Goal: Find specific page/section: Find specific page/section

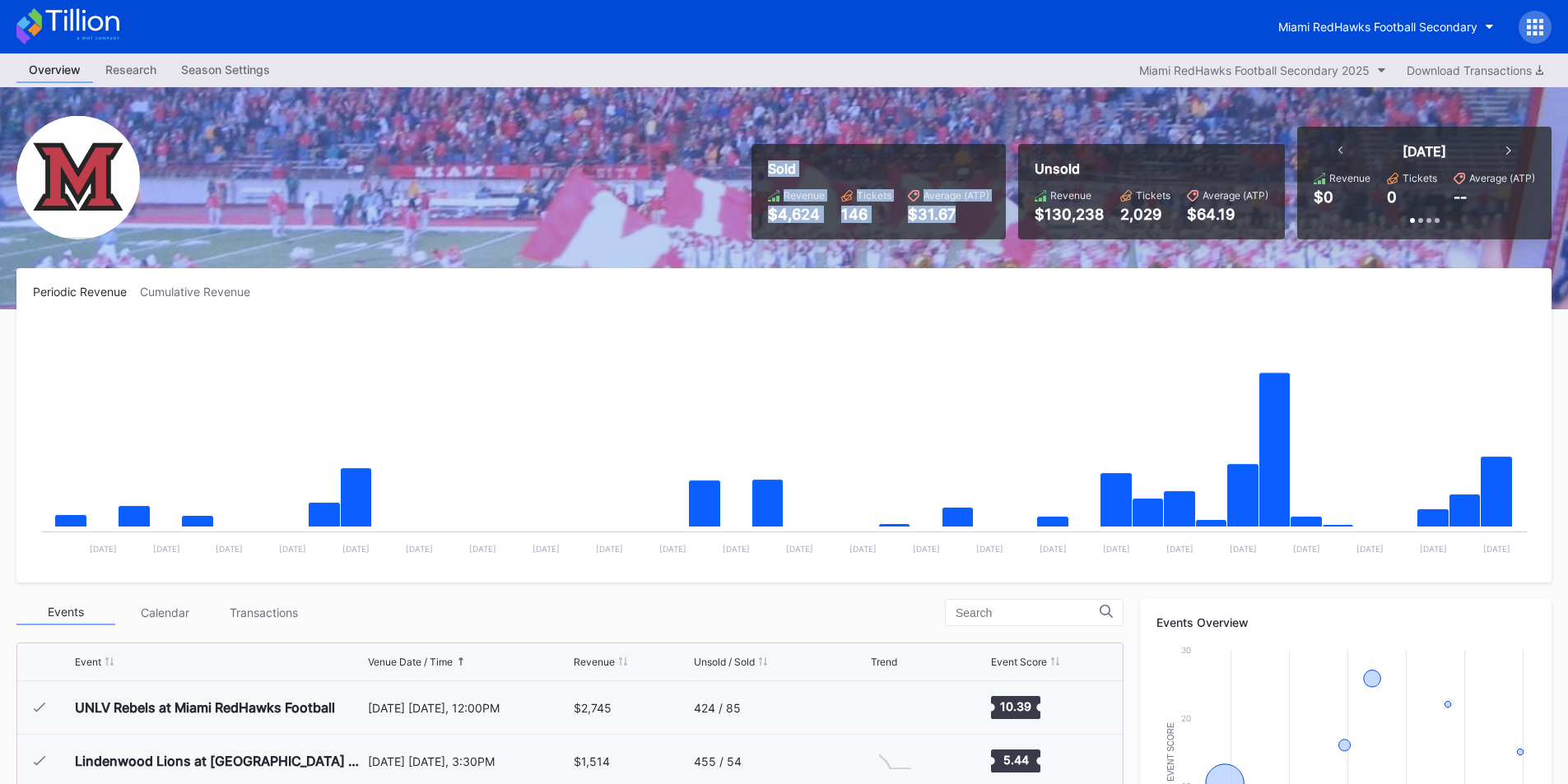
drag, startPoint x: 898, startPoint y: 201, endPoint x: 750, endPoint y: 142, distance: 159.3
click at [750, 141] on div "Sold Revenue $4,624 Tickets 146 Average (ATP) $31.67 Unsold Revenue $130,238 Ti…" at bounding box center [1145, 183] width 812 height 112
click at [927, 180] on div "Sold Revenue $4,624 Tickets 146 Average (ATP) $31.67" at bounding box center [879, 192] width 255 height 95
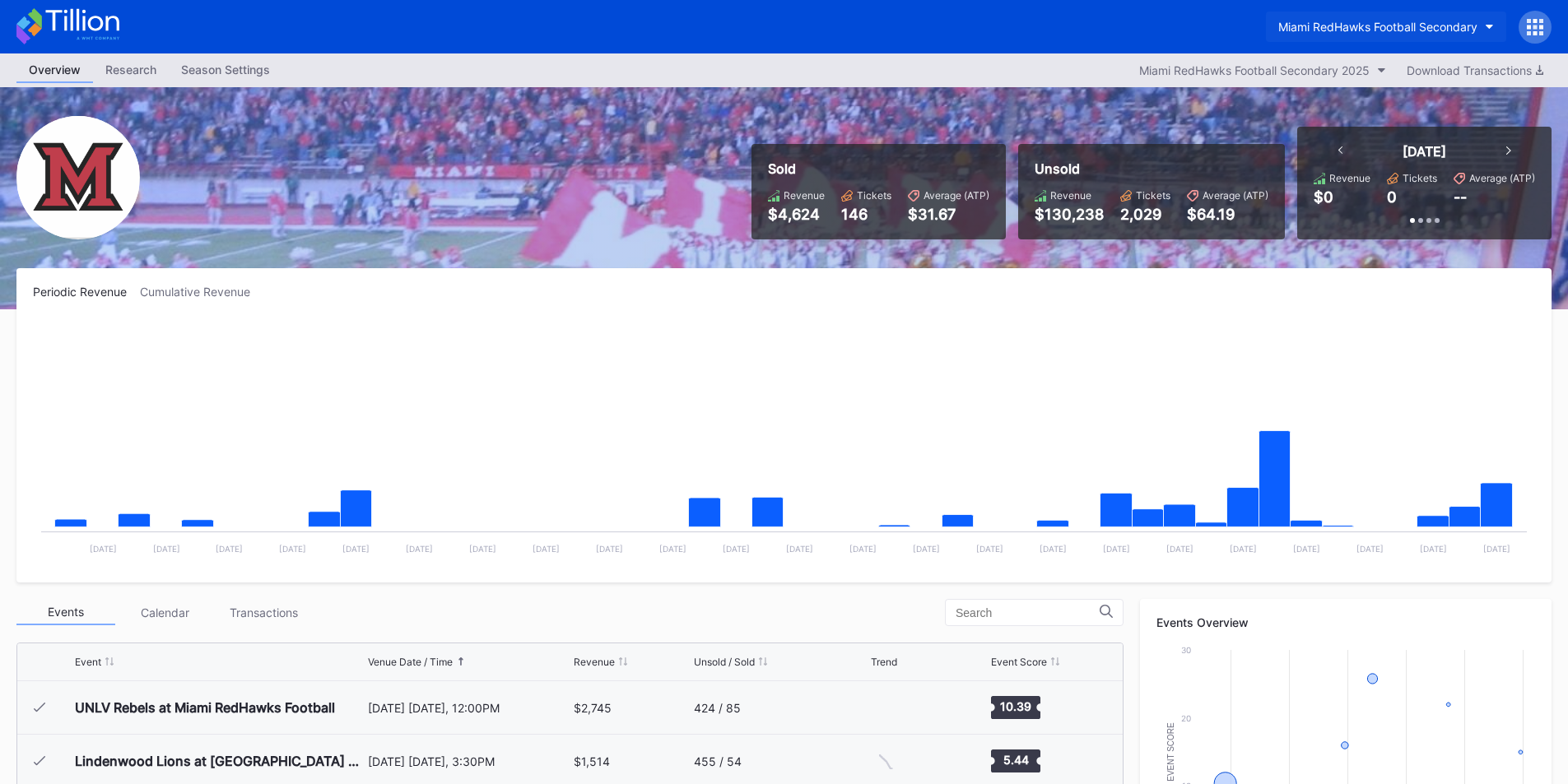
click at [1308, 31] on div "Miami RedHawks Football Secondary" at bounding box center [1377, 27] width 199 height 14
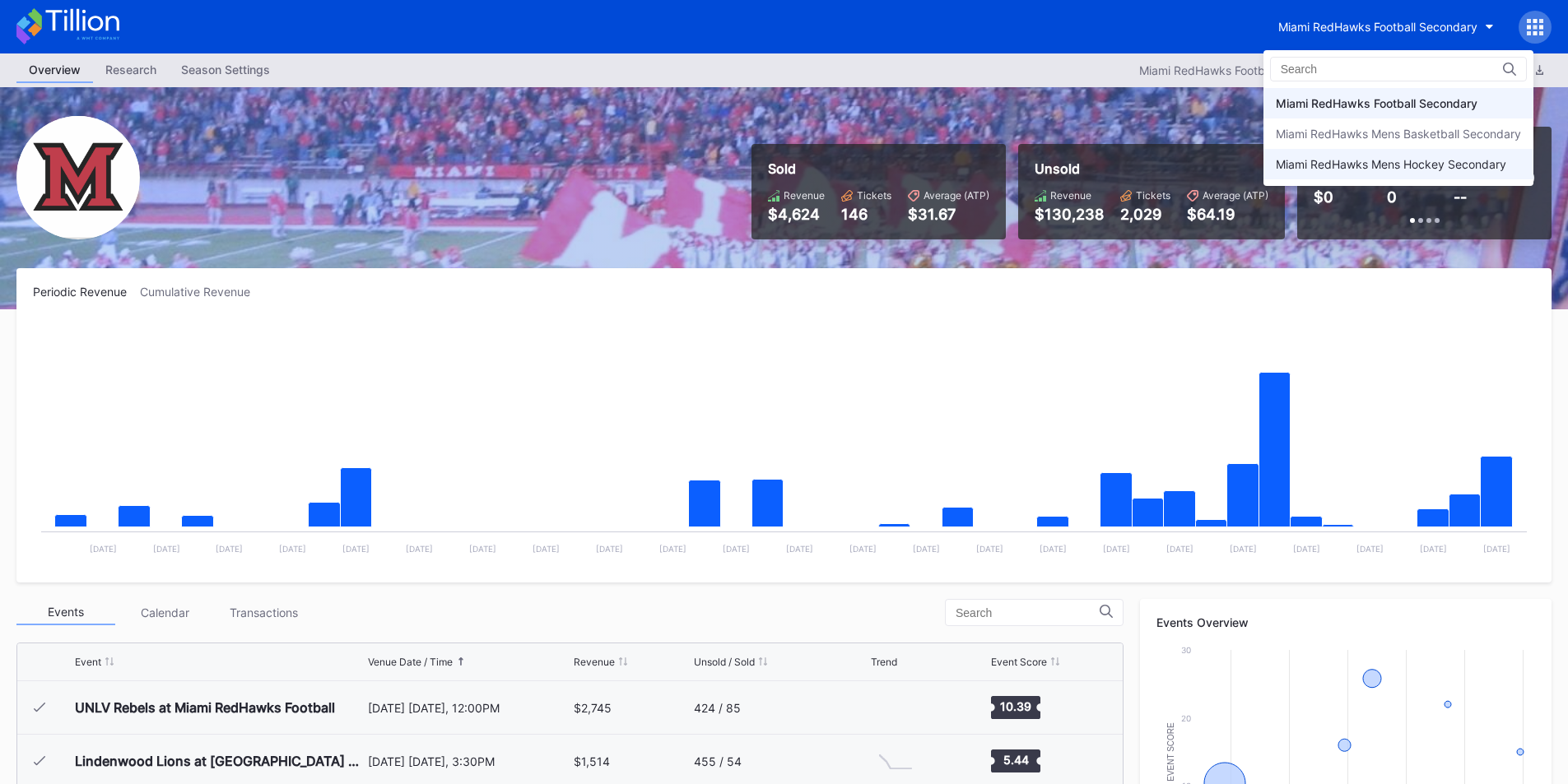
click at [1309, 170] on div "Miami RedHawks Mens Hockey Secondary" at bounding box center [1392, 165] width 230 height 14
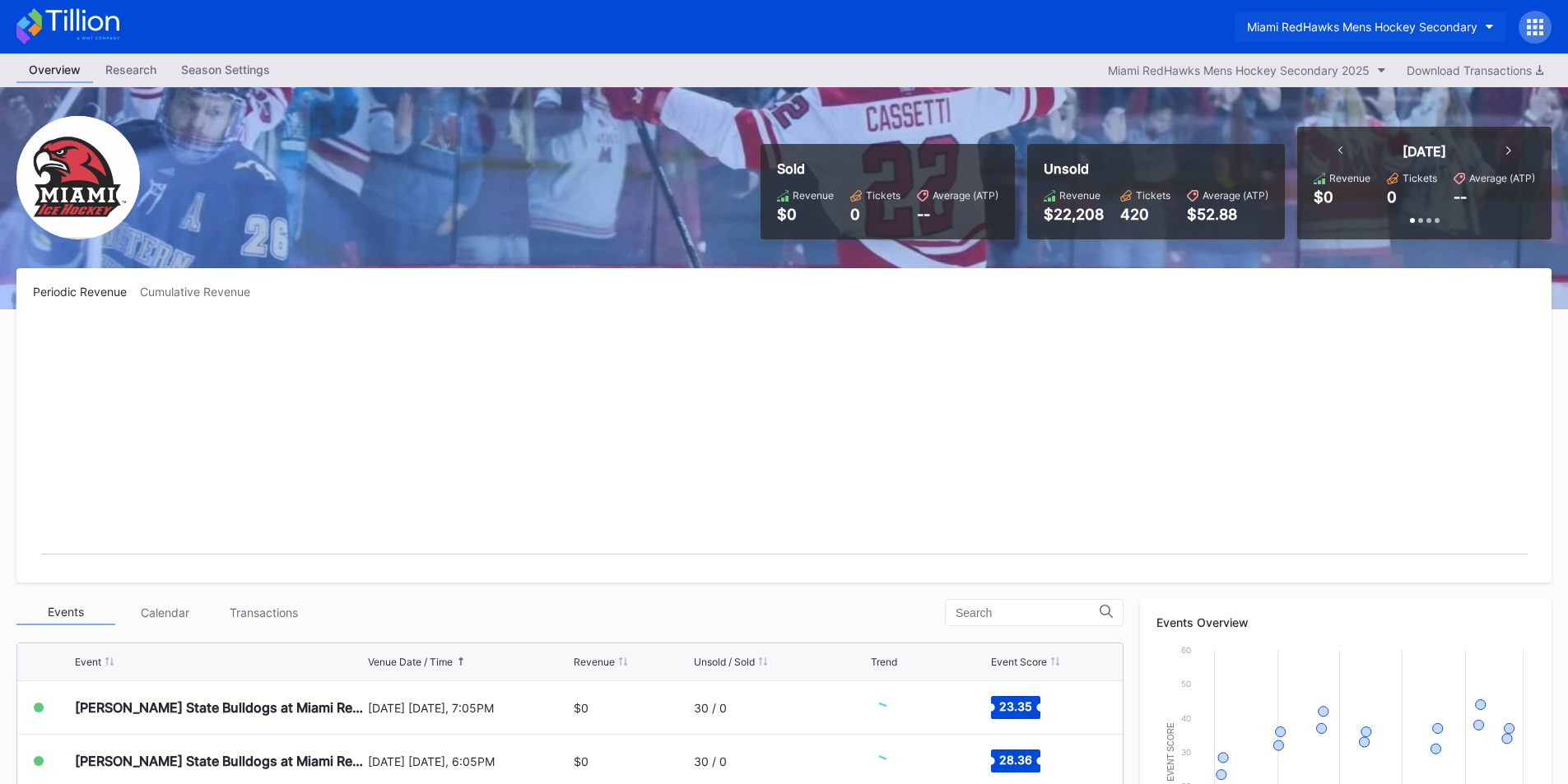
click at [1321, 29] on div "Miami RedHawks Mens Hockey Secondary" at bounding box center [1363, 27] width 230 height 14
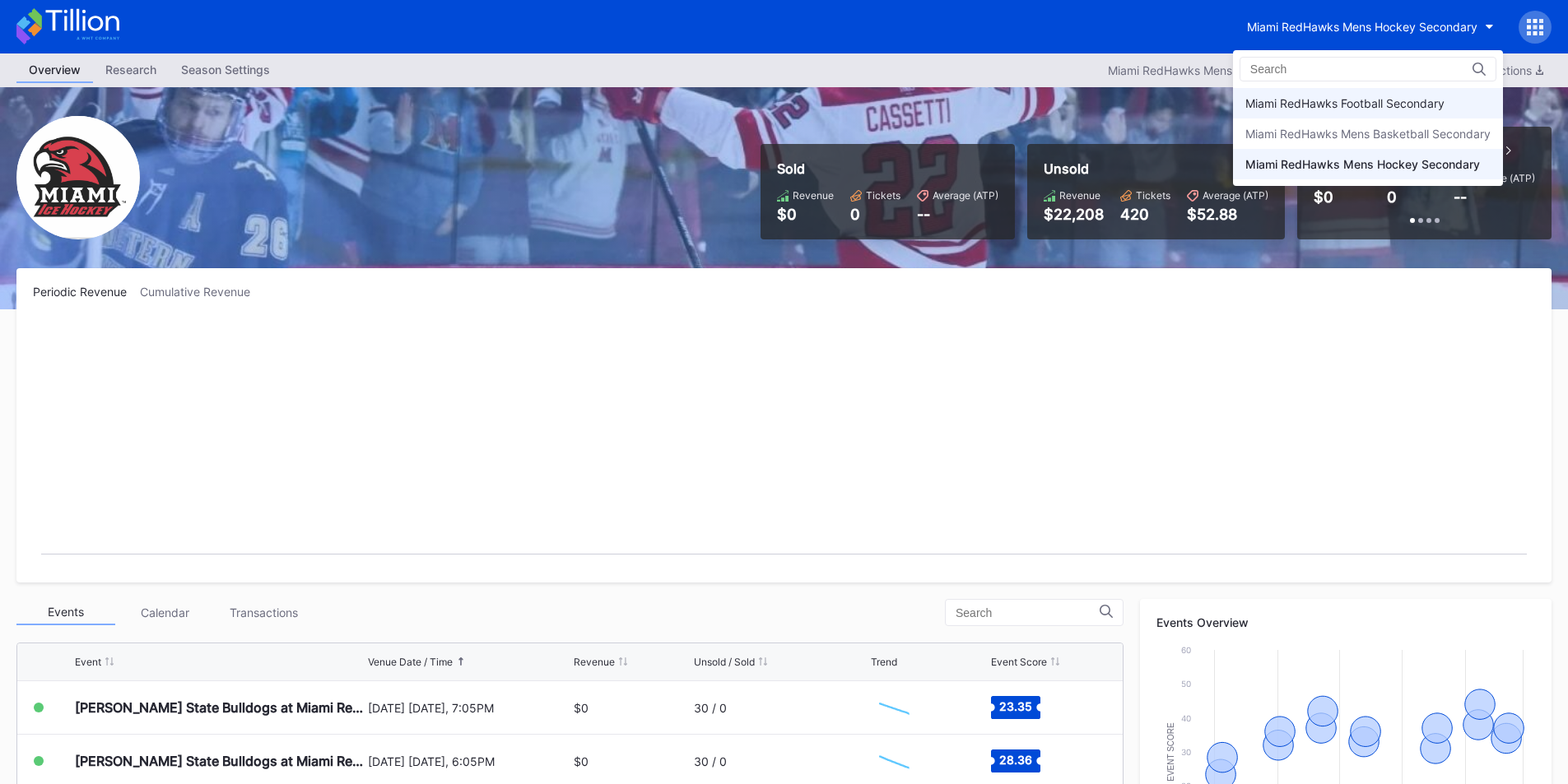
click at [1308, 91] on div "Miami RedHawks Football Secondary" at bounding box center [1368, 103] width 270 height 31
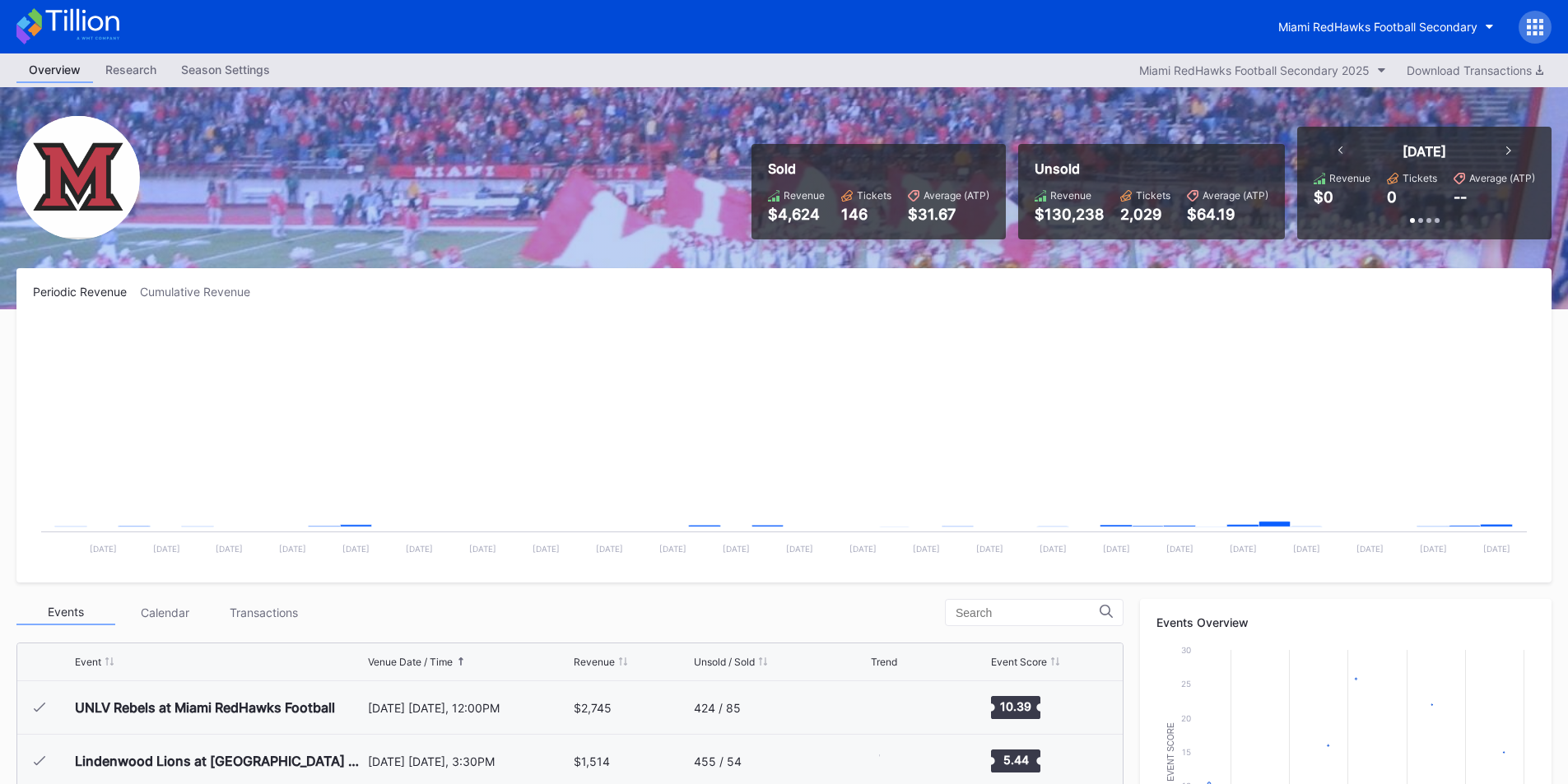
click at [1113, 47] on div "Miami RedHawks Football Secondary" at bounding box center [784, 26] width 1568 height 53
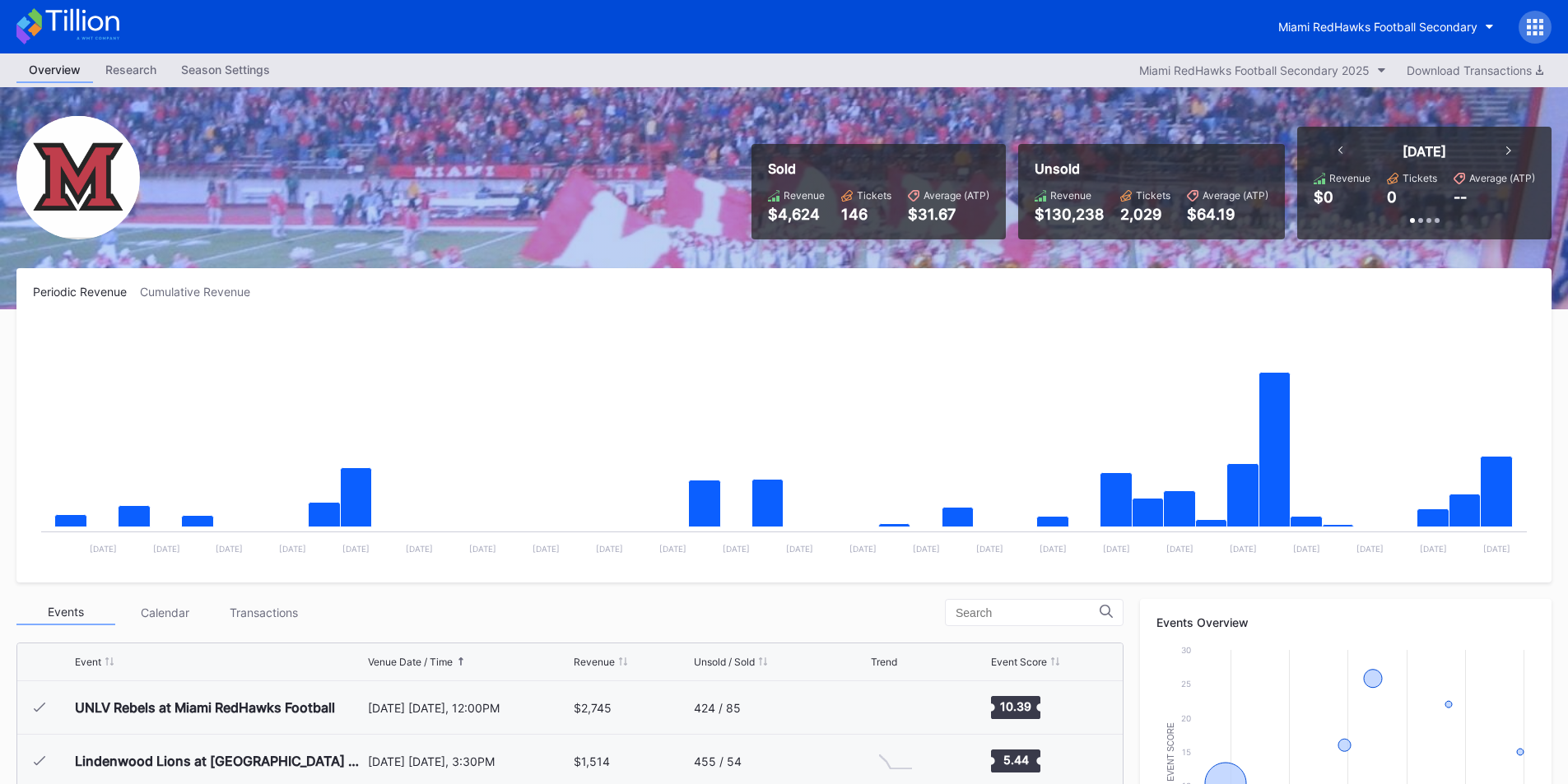
click at [1220, 19] on div "Miami RedHawks Football Secondary" at bounding box center [784, 26] width 1568 height 53
click at [1249, 31] on div "Miami RedHawks Football Secondary" at bounding box center [784, 26] width 1568 height 53
click at [1344, 32] on div "Miami RedHawks Football Secondary" at bounding box center [1377, 27] width 199 height 14
click at [1403, 25] on div "Miami RedHawks Football Secondary" at bounding box center [1377, 27] width 199 height 14
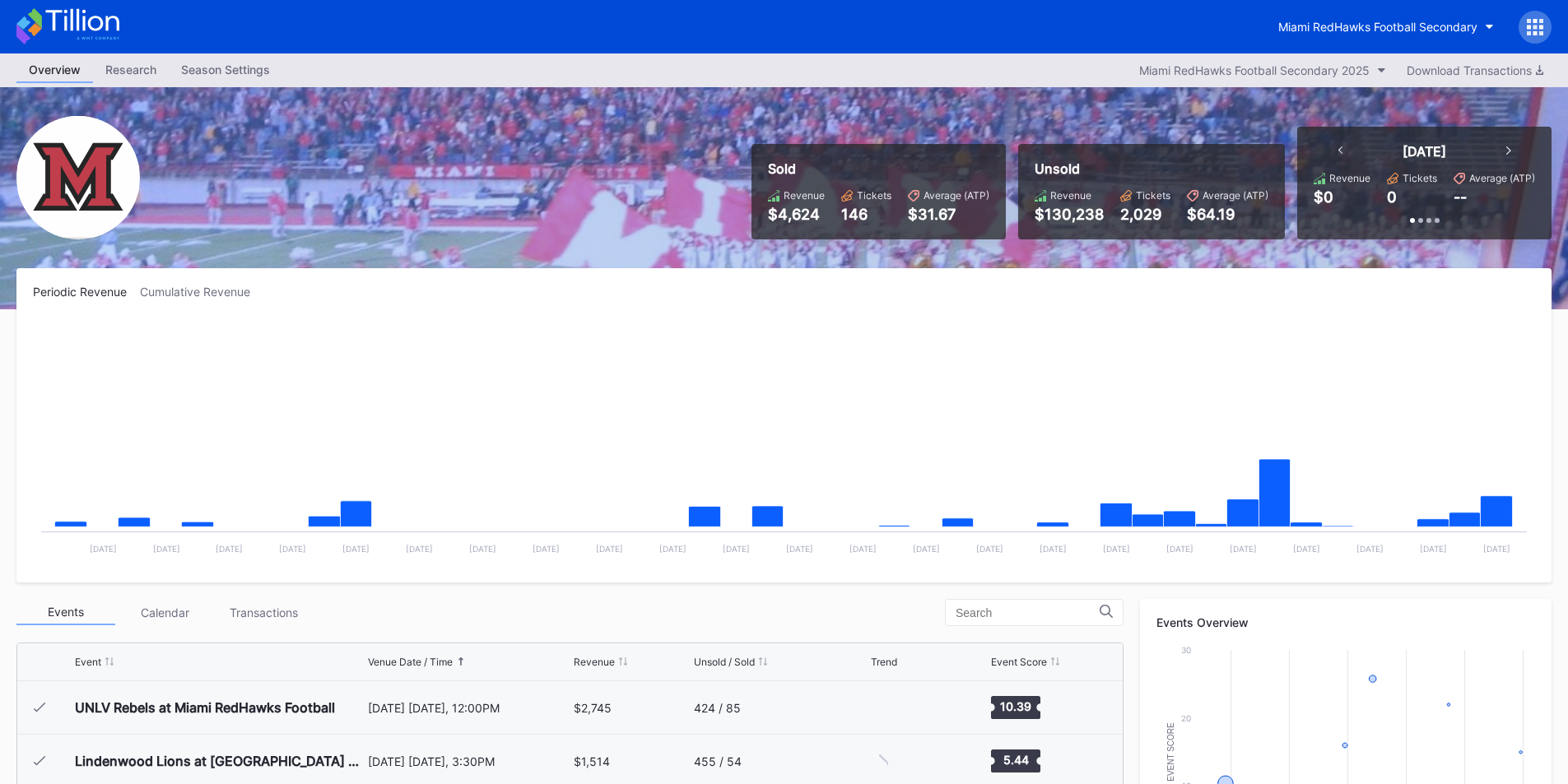
click at [1347, 50] on div "Miami RedHawks Football Secondary" at bounding box center [784, 26] width 1568 height 53
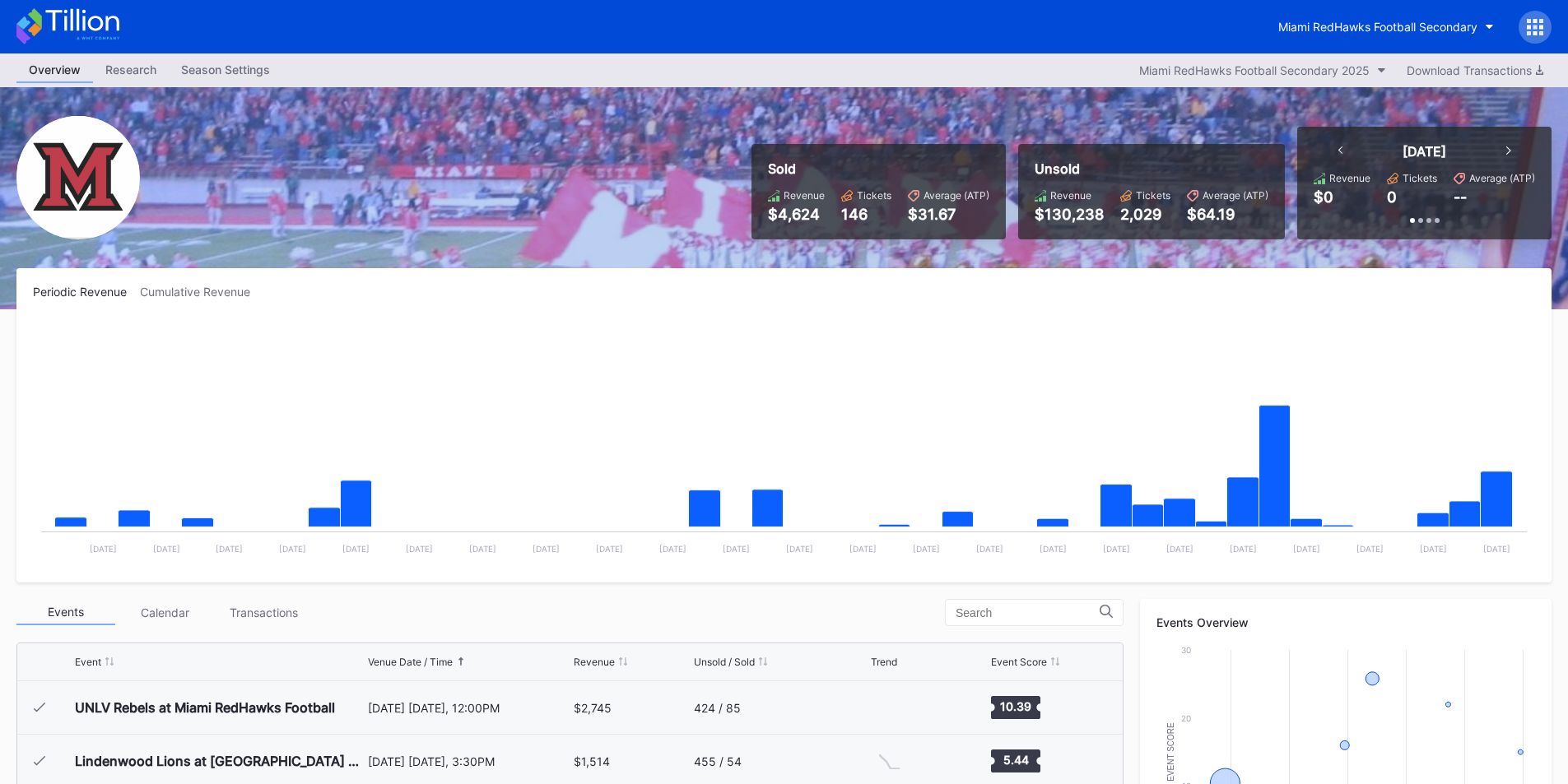
click at [1354, 44] on div "Miami RedHawks Football Secondary" at bounding box center [784, 26] width 1568 height 53
click at [1354, 37] on button "Miami RedHawks Football Secondary" at bounding box center [1386, 27] width 240 height 31
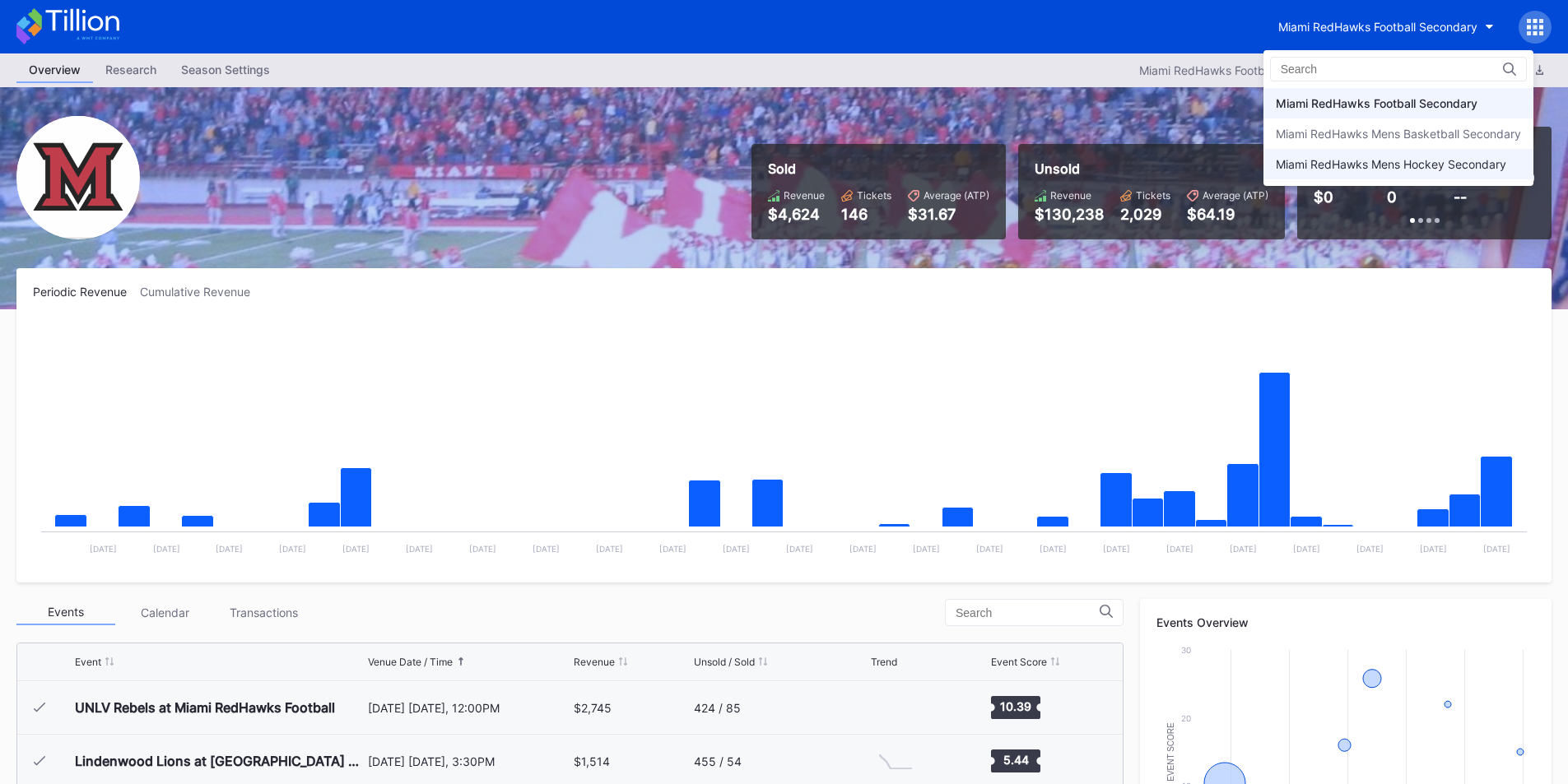
click at [1357, 162] on div "Miami RedHawks Mens Hockey Secondary" at bounding box center [1392, 165] width 230 height 14
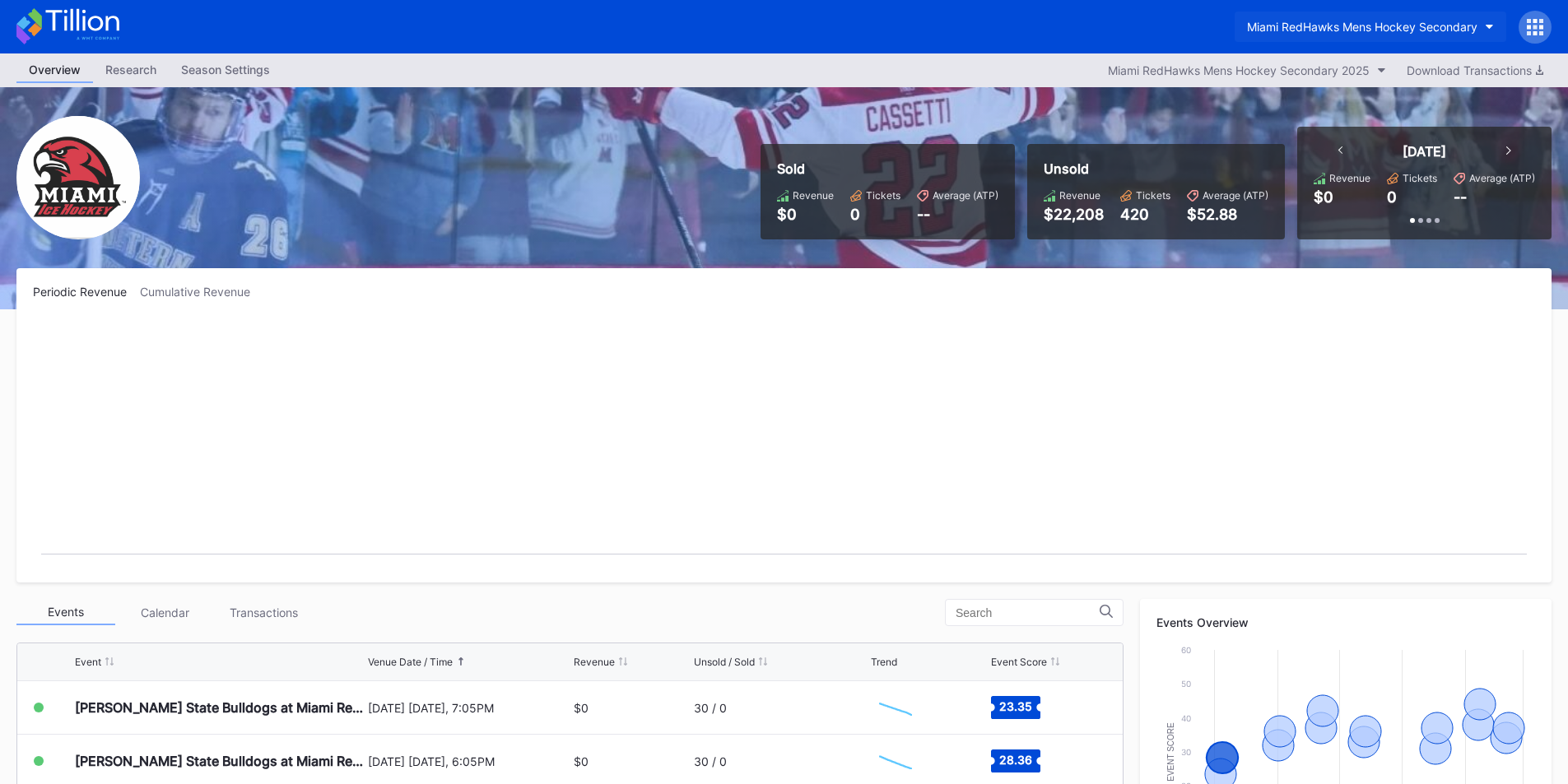
click at [1418, 24] on div "Miami RedHawks Mens Hockey Secondary" at bounding box center [1363, 27] width 230 height 14
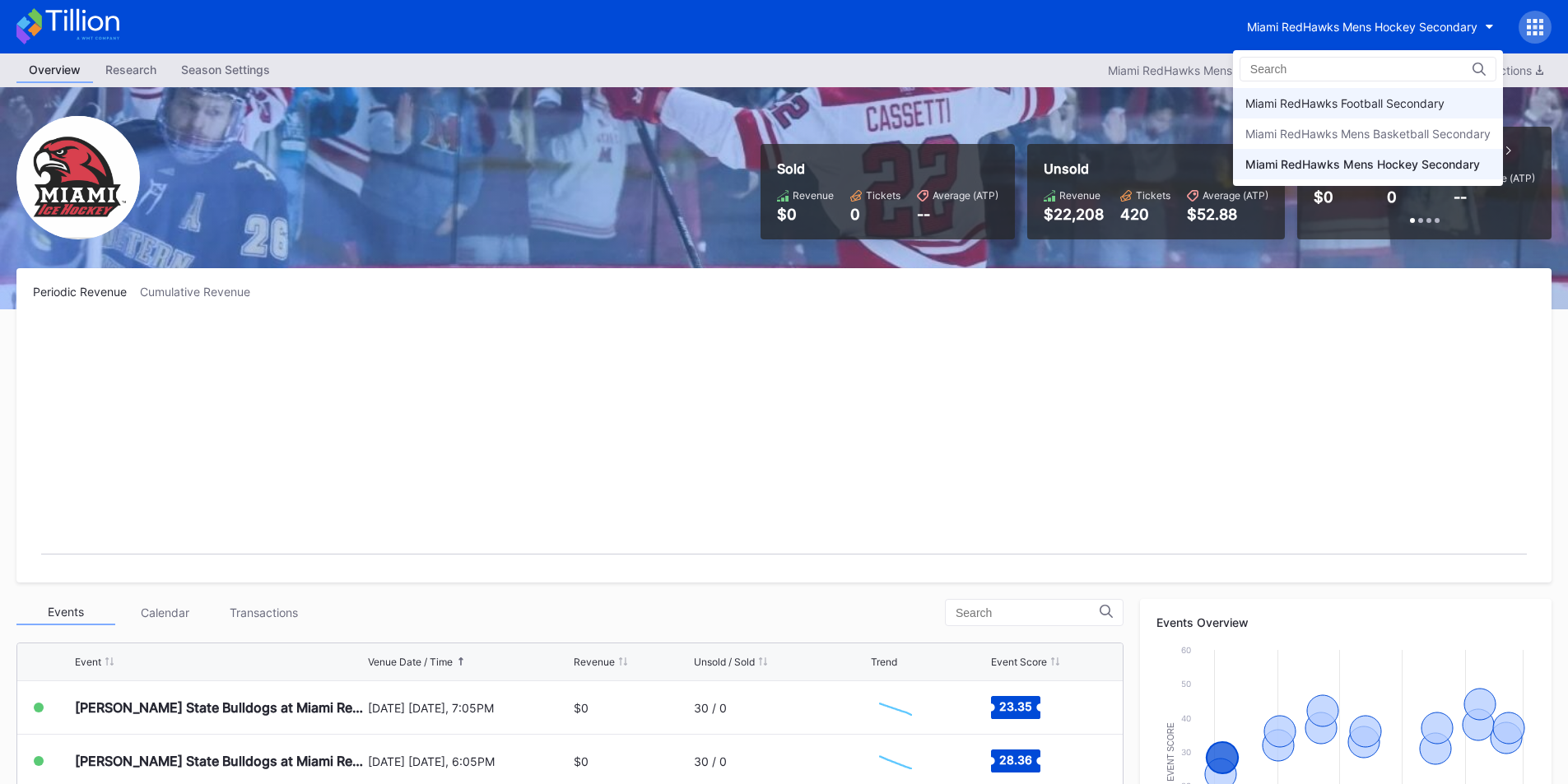
click at [1384, 94] on div "Miami RedHawks Football Secondary" at bounding box center [1368, 103] width 270 height 31
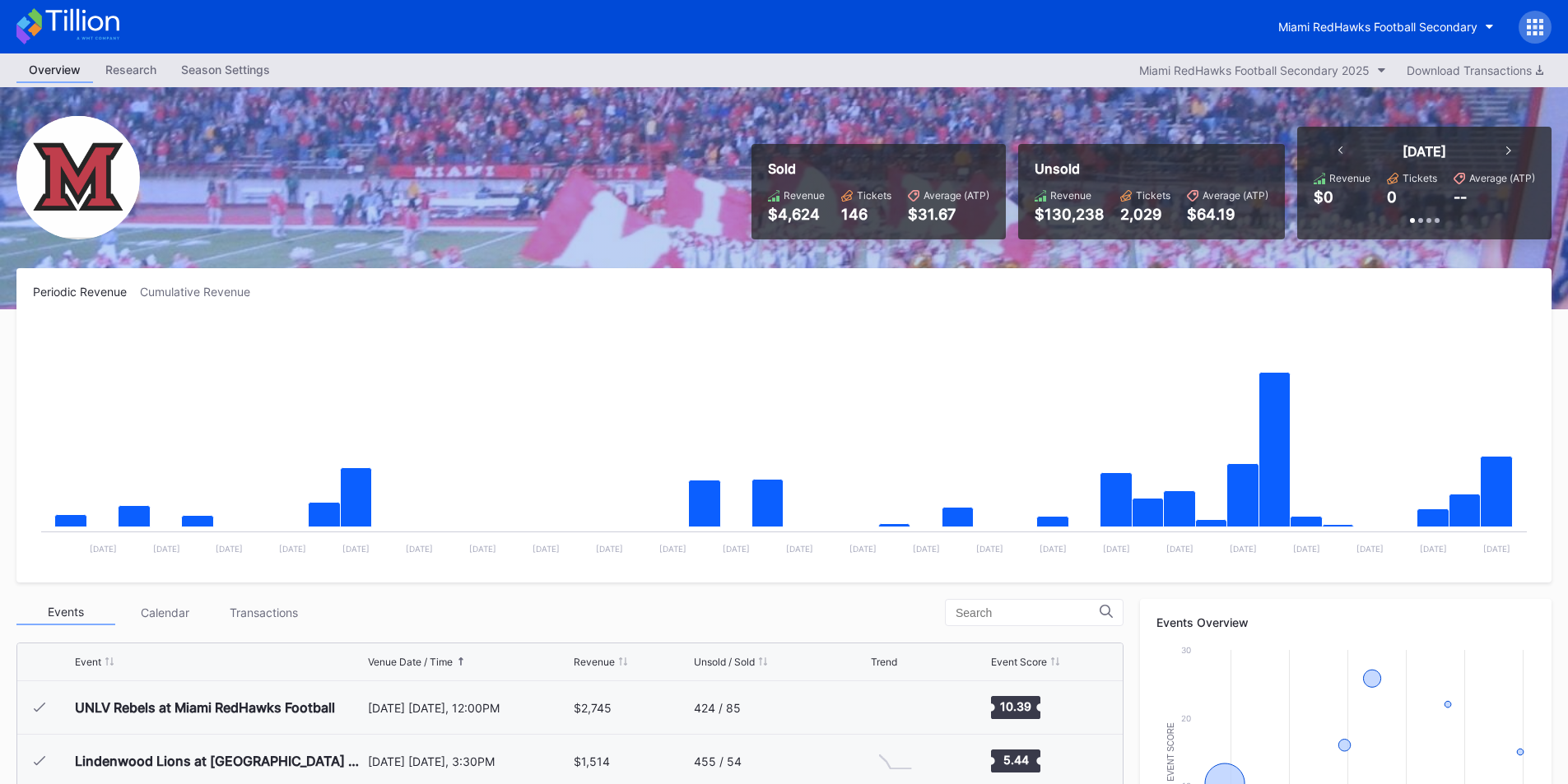
click at [1282, 44] on div "Miami RedHawks Football Secondary" at bounding box center [784, 26] width 1568 height 53
click at [1300, 41] on button "Miami RedHawks Football Secondary" at bounding box center [1386, 27] width 240 height 31
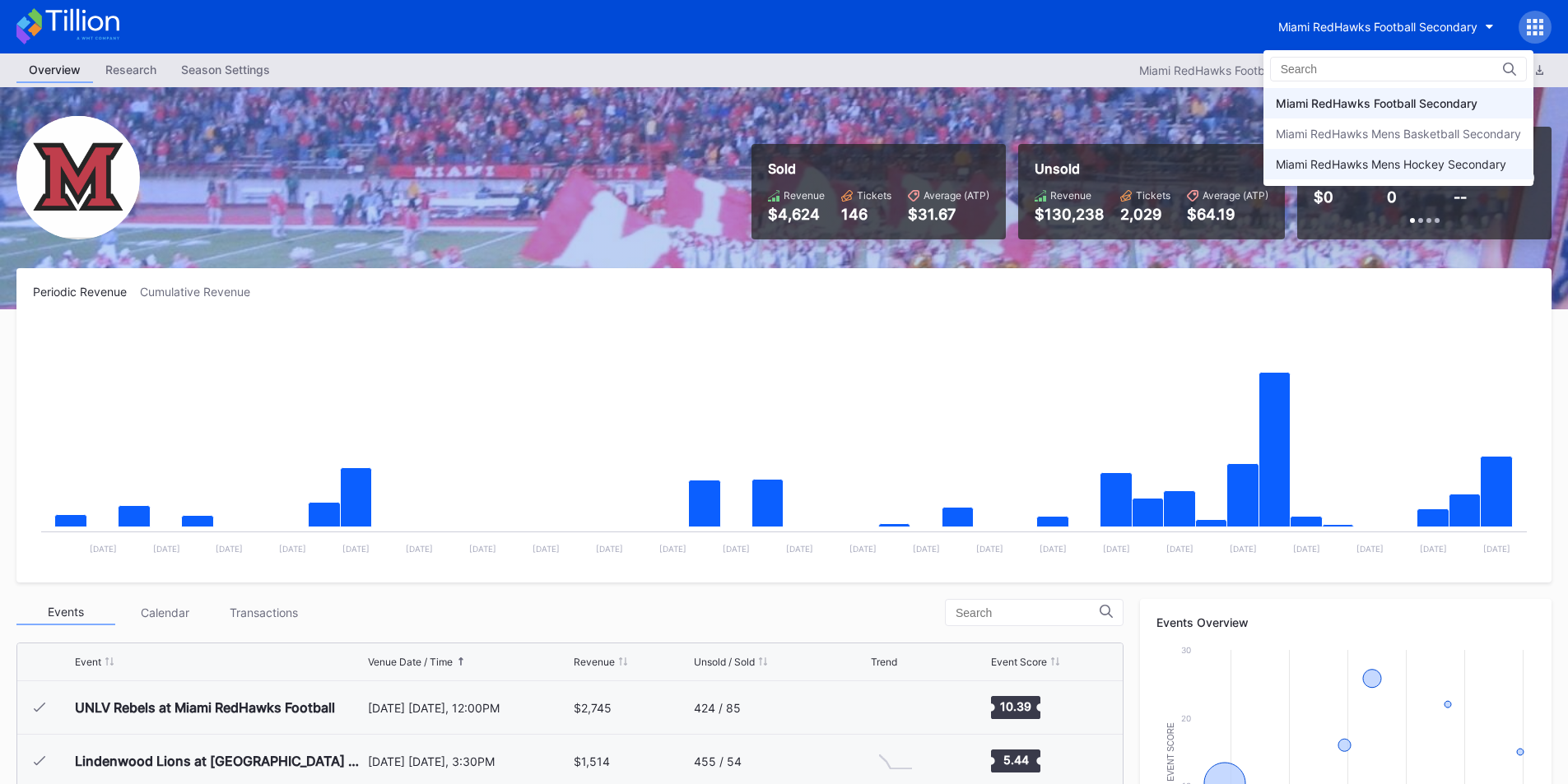
click at [1291, 165] on div "Miami RedHawks Mens Hockey Secondary" at bounding box center [1392, 165] width 230 height 14
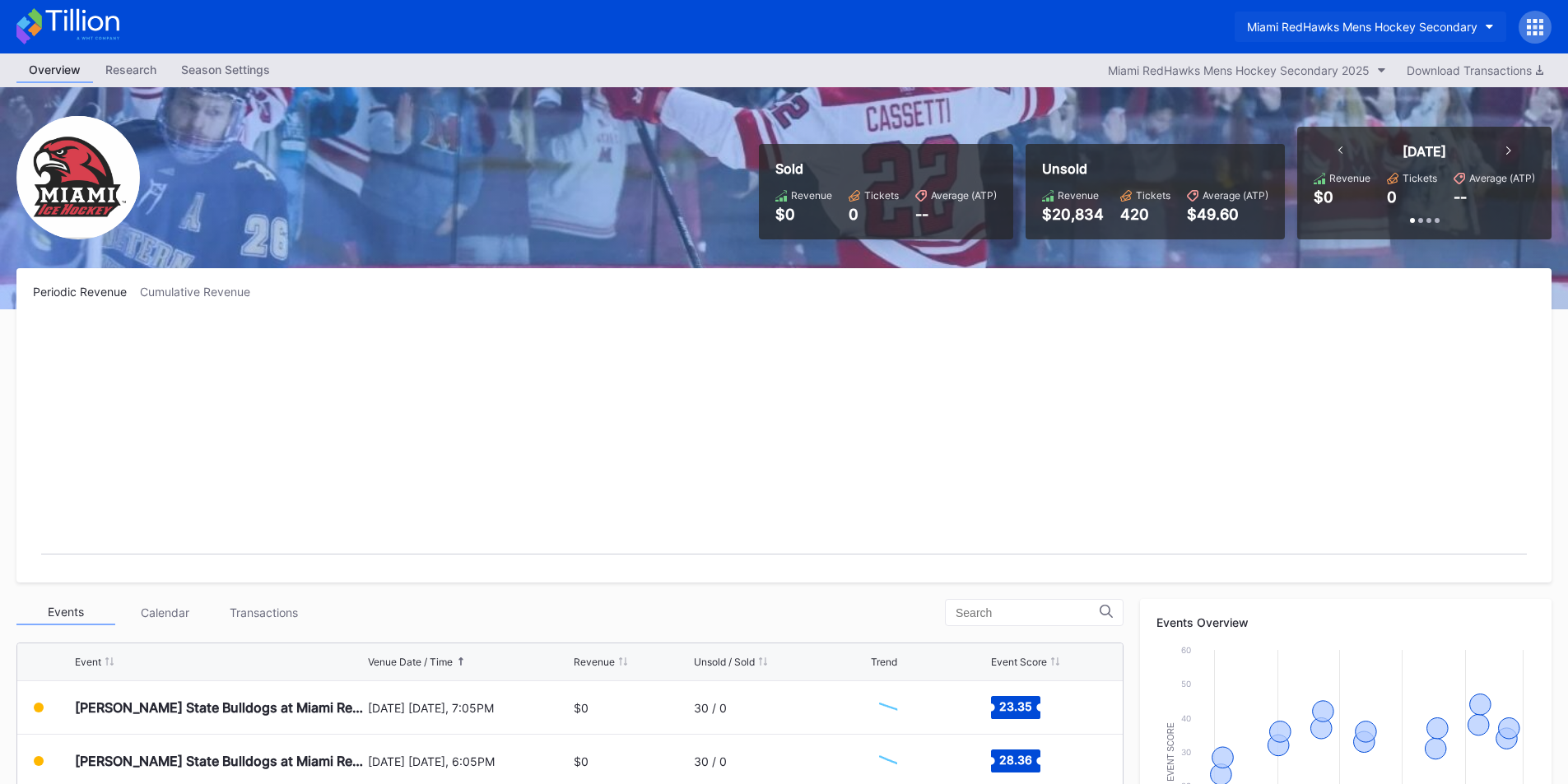
click at [1281, 31] on div "Miami RedHawks Mens Hockey Secondary" at bounding box center [1363, 27] width 230 height 14
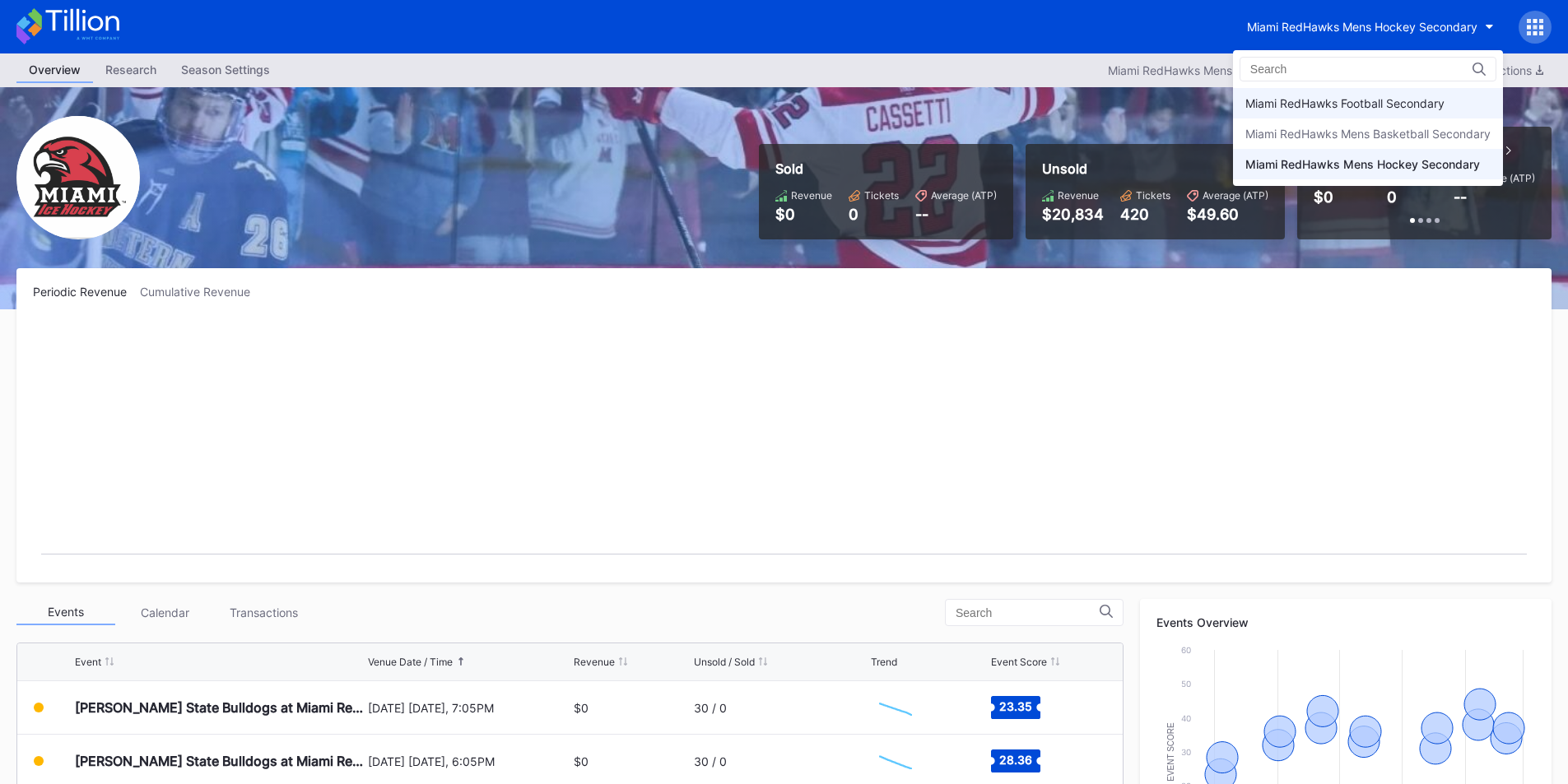
click at [1328, 95] on div "Miami RedHawks Football Secondary" at bounding box center [1368, 103] width 270 height 31
